Goal: Task Accomplishment & Management: Manage account settings

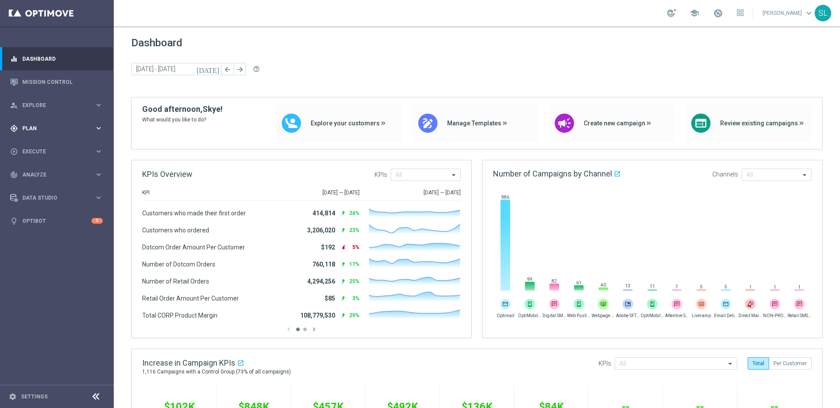
click at [32, 125] on div "gps_fixed Plan" at bounding box center [52, 129] width 84 height 8
click at [70, 168] on accordion "Templates keyboard_arrow_right Optimail OptiMobile In-App OptiMobile Push Web P…" at bounding box center [68, 172] width 90 height 13
click at [34, 141] on div "Target Groups" at bounding box center [68, 146] width 90 height 13
click at [35, 145] on link "Target Groups" at bounding box center [57, 146] width 68 height 7
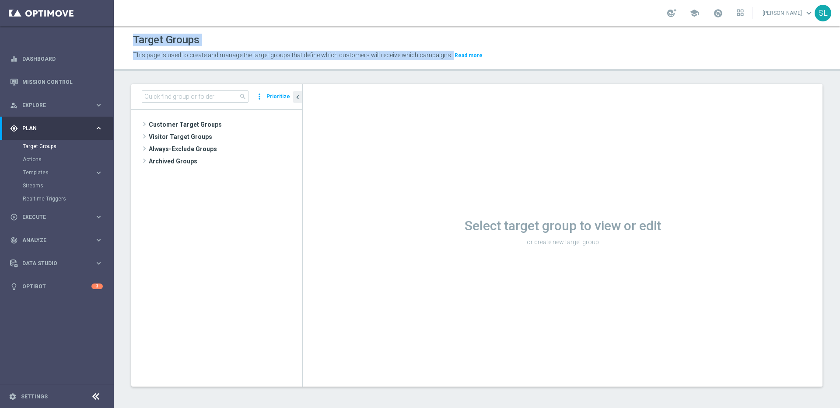
drag, startPoint x: 131, startPoint y: 39, endPoint x: 534, endPoint y: 61, distance: 404.3
click at [534, 61] on div "Target Groups This page is used to create and manage the target groups that def…" at bounding box center [477, 46] width 726 height 31
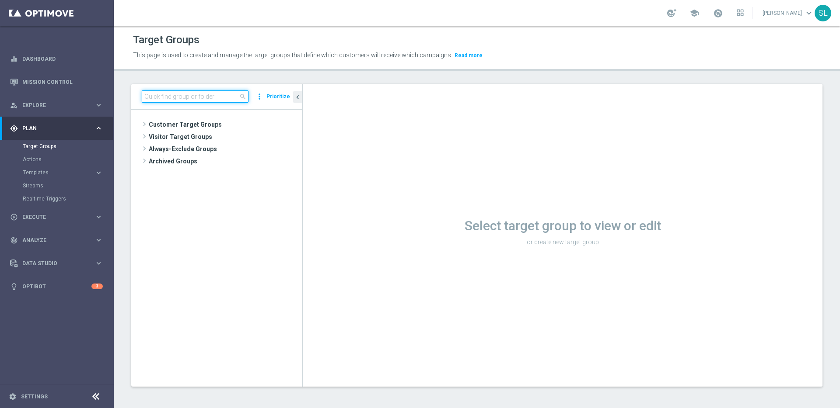
click at [184, 98] on input at bounding box center [195, 97] width 107 height 12
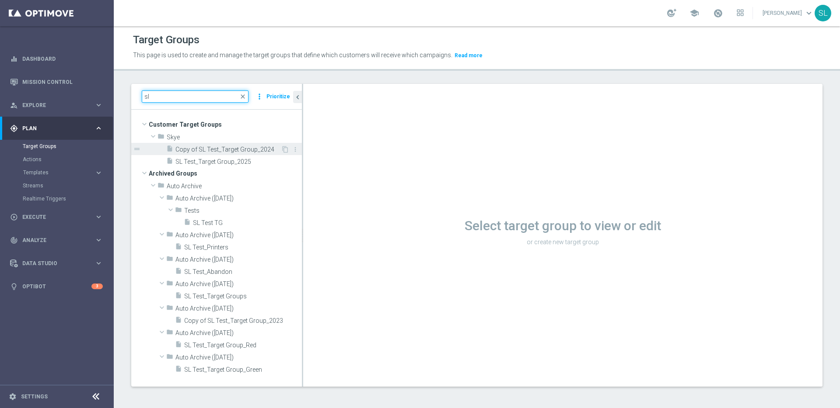
type input "sl"
click at [217, 152] on span "Copy of SL Test_Target Group_2024" at bounding box center [227, 149] width 105 height 7
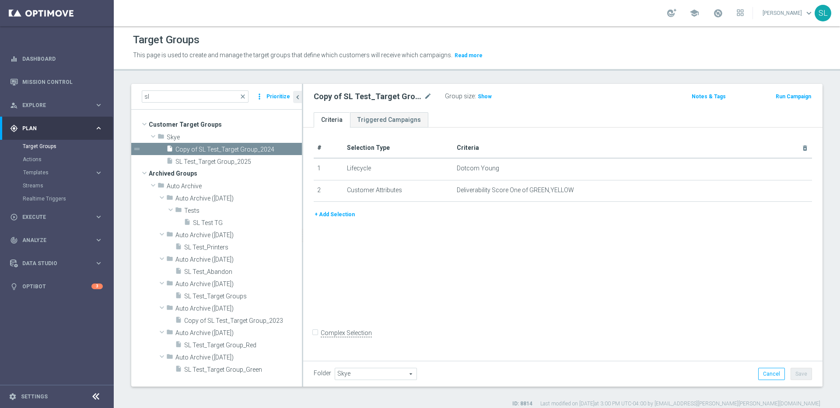
drag, startPoint x: 341, startPoint y: 214, endPoint x: 370, endPoint y: 211, distance: 29.4
click at [342, 214] on button "+ Add Selection" at bounding box center [335, 215] width 42 height 10
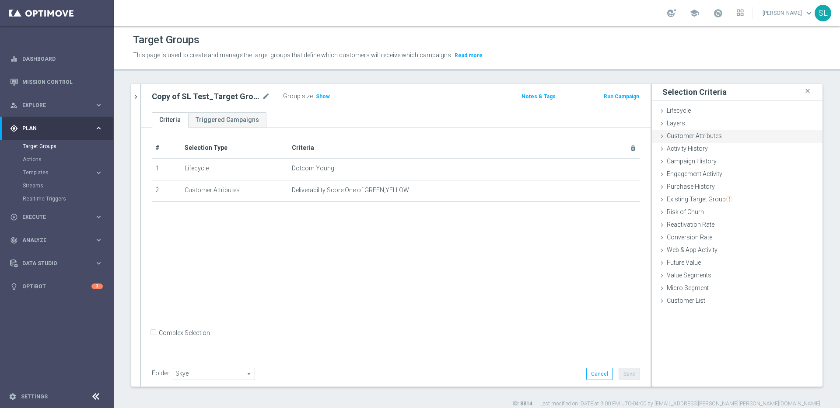
click at [688, 136] on span "Customer Attributes" at bounding box center [693, 136] width 55 height 7
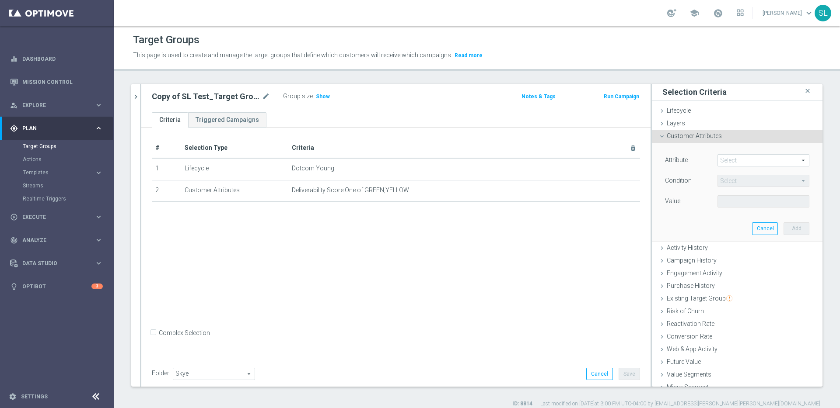
click at [743, 165] on span at bounding box center [763, 160] width 91 height 11
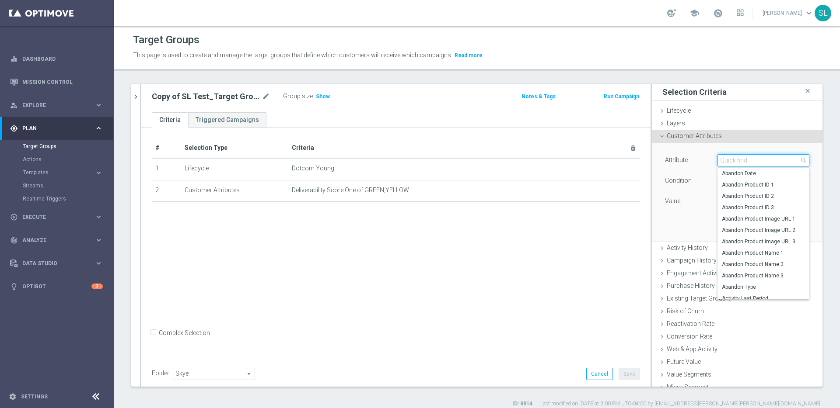
click at [733, 159] on input "search" at bounding box center [763, 160] width 92 height 12
type input "insert"
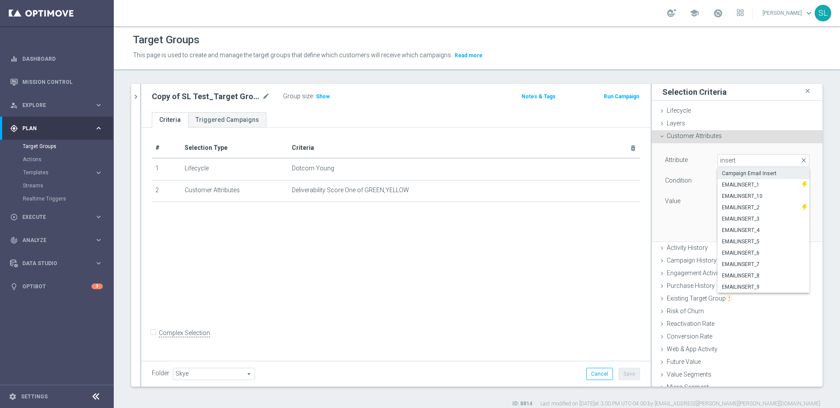
click at [739, 176] on span "Campaign Email Insert" at bounding box center [763, 173] width 83 height 7
type input "Campaign Email Insert"
type input "Equals"
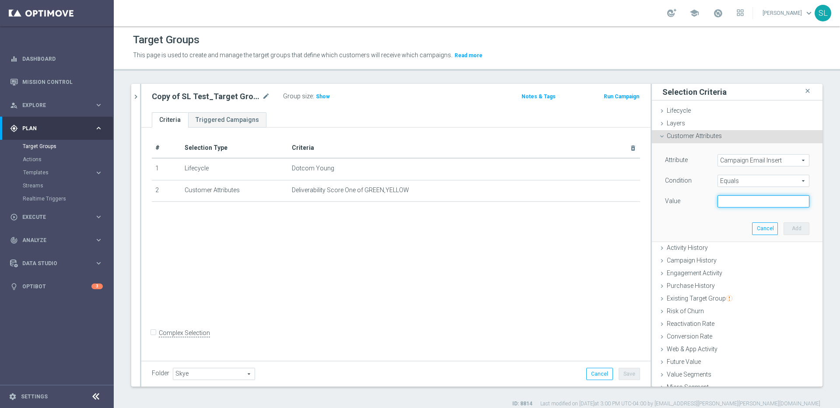
click at [734, 204] on input "text" at bounding box center [763, 201] width 92 height 12
type input "flight_deck"
click at [796, 229] on button "Add" at bounding box center [796, 229] width 26 height 12
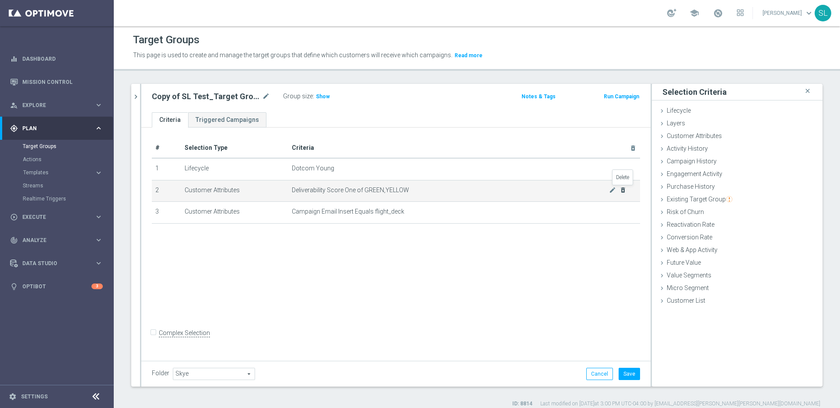
click at [621, 189] on icon "delete_forever" at bounding box center [622, 190] width 7 height 7
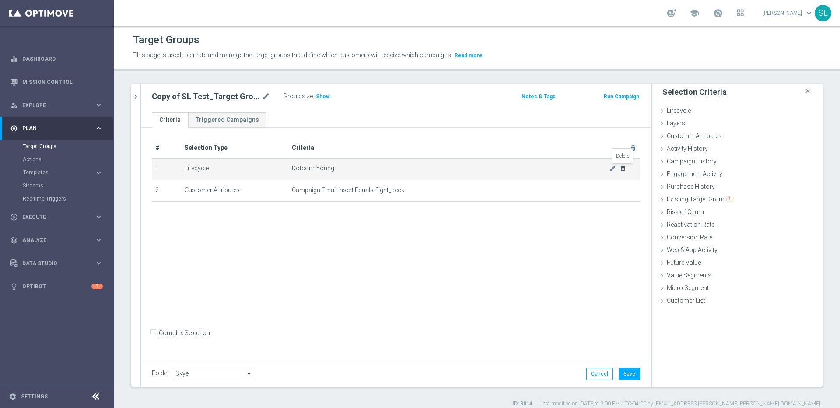
click at [620, 167] on icon "delete_forever" at bounding box center [622, 168] width 7 height 7
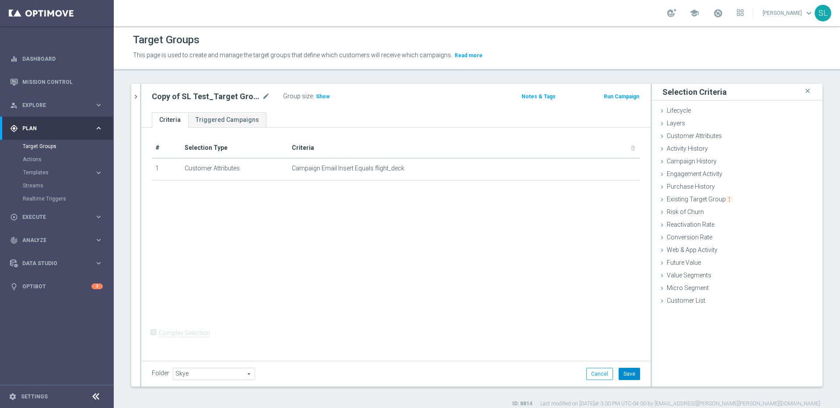
drag, startPoint x: 633, startPoint y: 375, endPoint x: 540, endPoint y: 325, distance: 106.1
click at [633, 375] on button "Save" at bounding box center [628, 374] width 21 height 12
click at [324, 96] on span "Show" at bounding box center [323, 97] width 14 height 6
click at [326, 96] on span "1,667,882" at bounding box center [329, 98] width 26 height 8
